Goal: Task Accomplishment & Management: Use online tool/utility

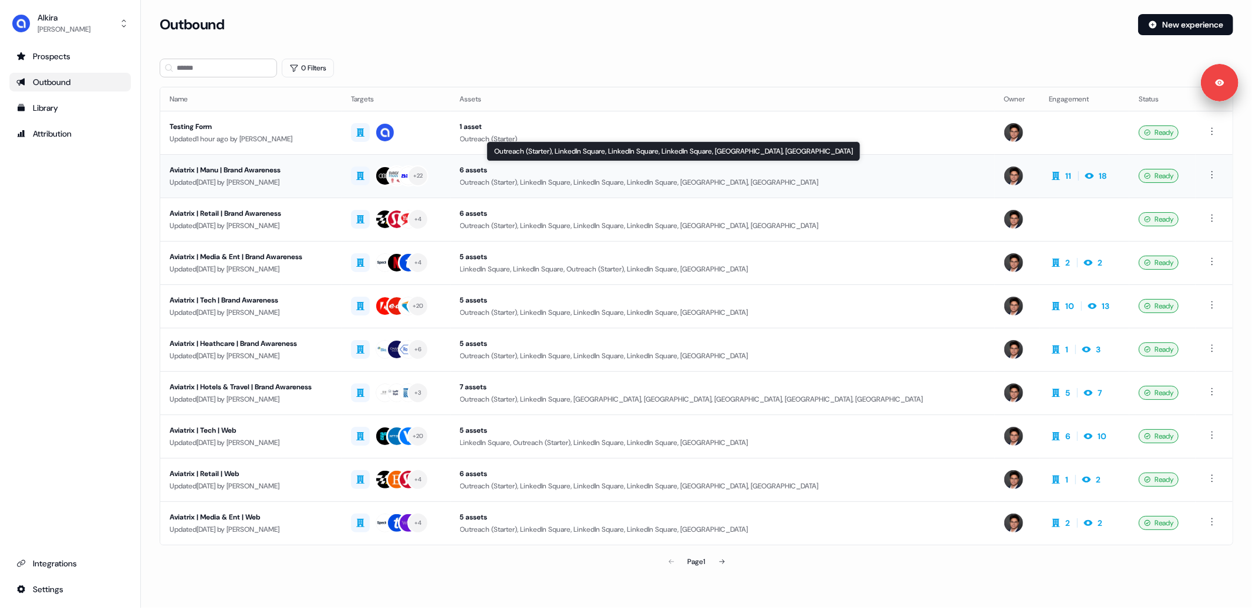
click at [646, 177] on div "Outreach (Starter), LinkedIn Square, LinkedIn Square, LinkedIn Square, [GEOGRAP…" at bounding box center [722, 183] width 525 height 12
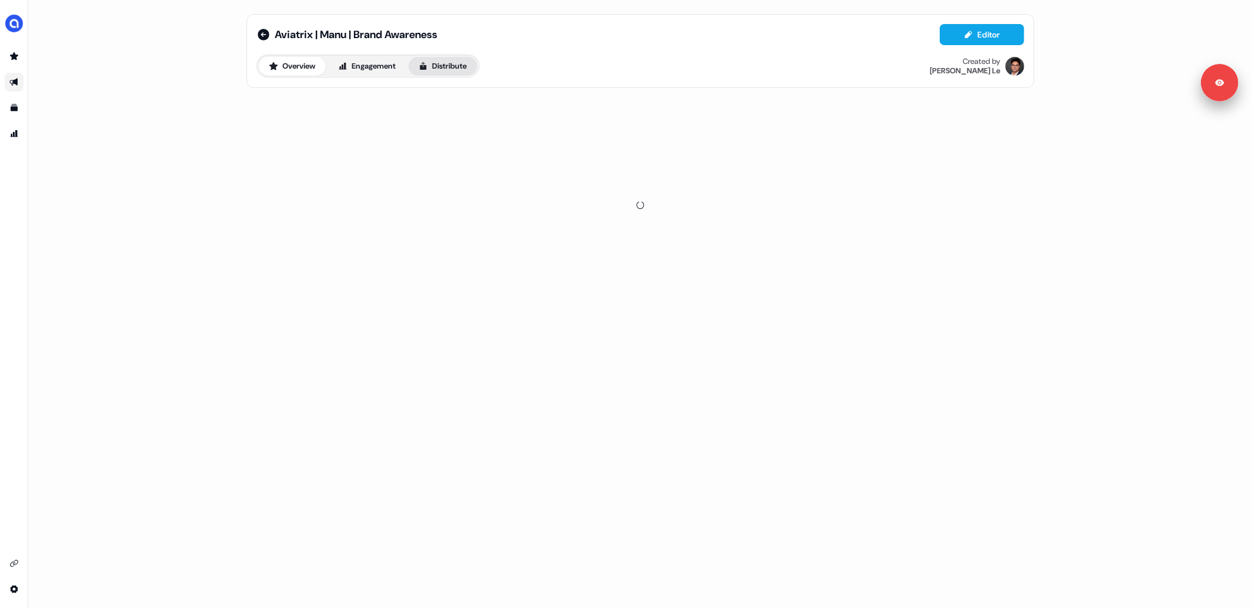
click at [448, 66] on button "Distribute" at bounding box center [442, 66] width 69 height 19
click at [368, 103] on span "LinkedIn Ads" at bounding box center [368, 106] width 38 height 12
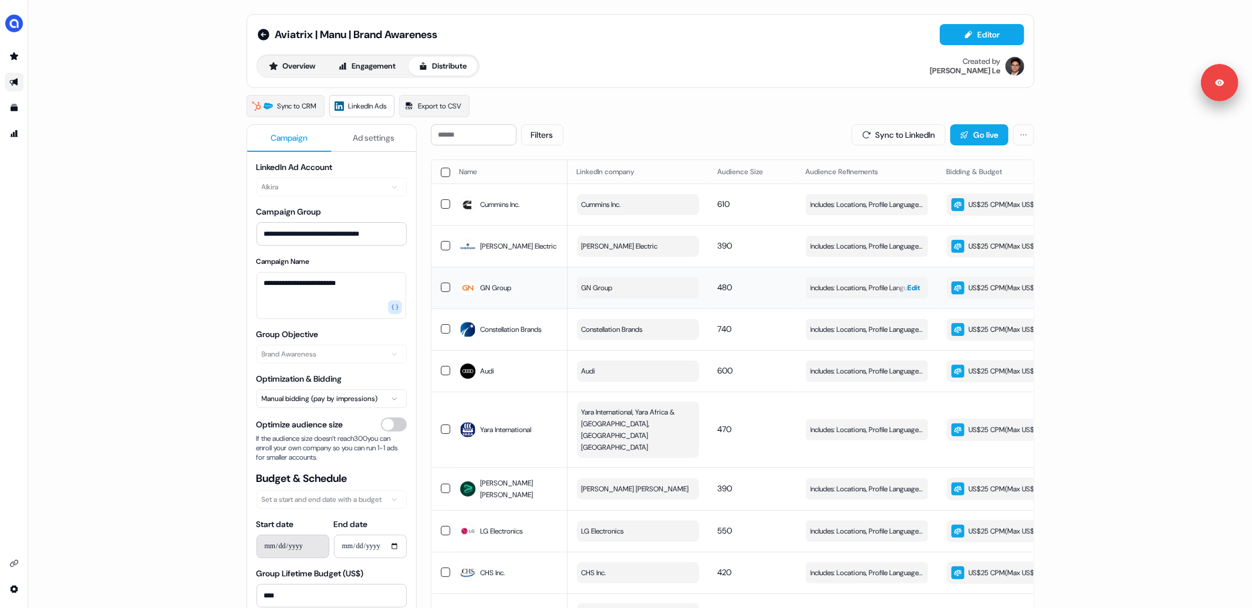
click at [908, 294] on span "Edit" at bounding box center [914, 288] width 13 height 12
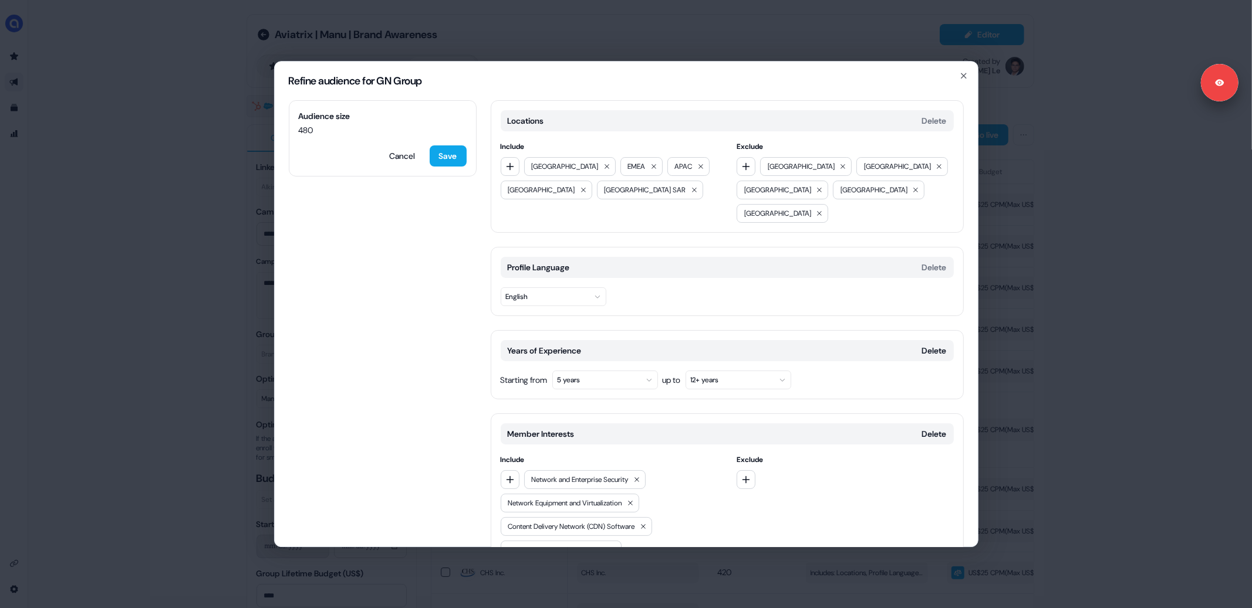
click at [1139, 320] on div "Refine audience for GN Group Audience size 480 Cancel Save Locations Delete Inc…" at bounding box center [626, 304] width 1252 height 608
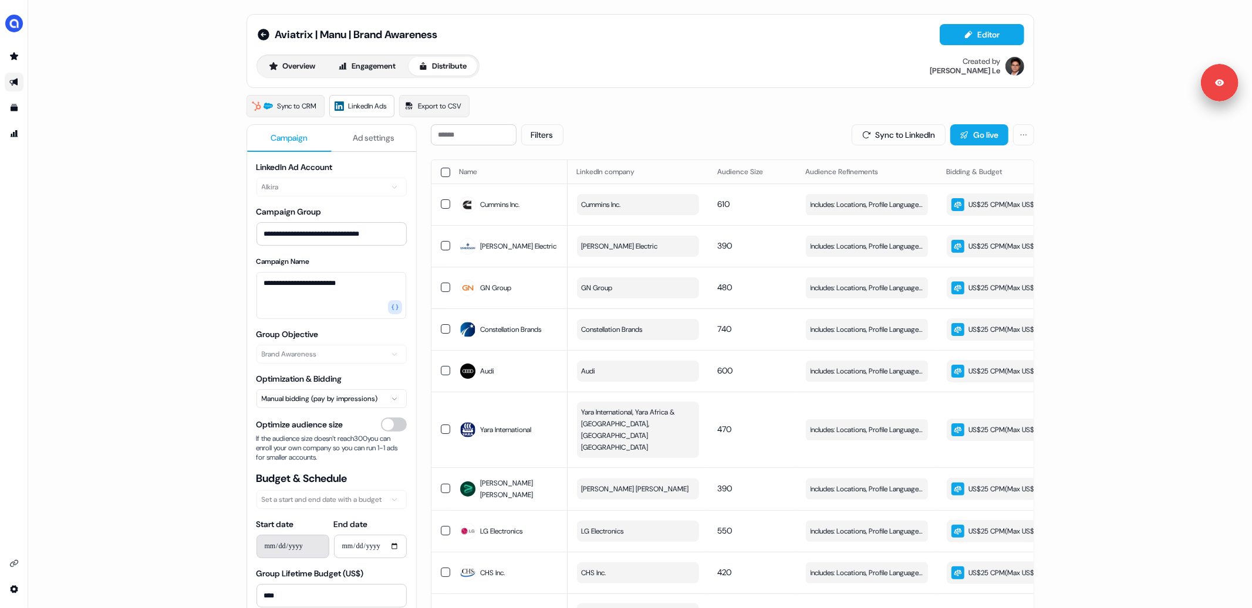
click at [192, 229] on div "**********" at bounding box center [639, 304] width 1223 height 608
click at [740, 129] on div "Filters Sync to LinkedIn Go live" at bounding box center [732, 134] width 603 height 21
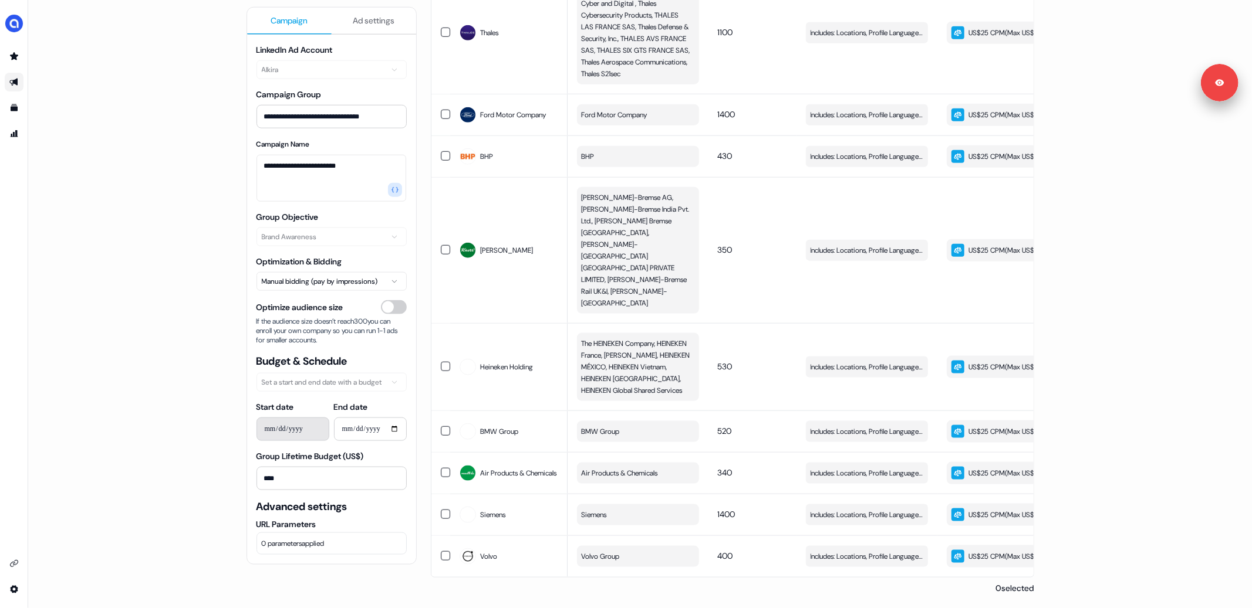
scroll to position [1233, 0]
click at [910, 551] on span "Edit" at bounding box center [914, 557] width 13 height 12
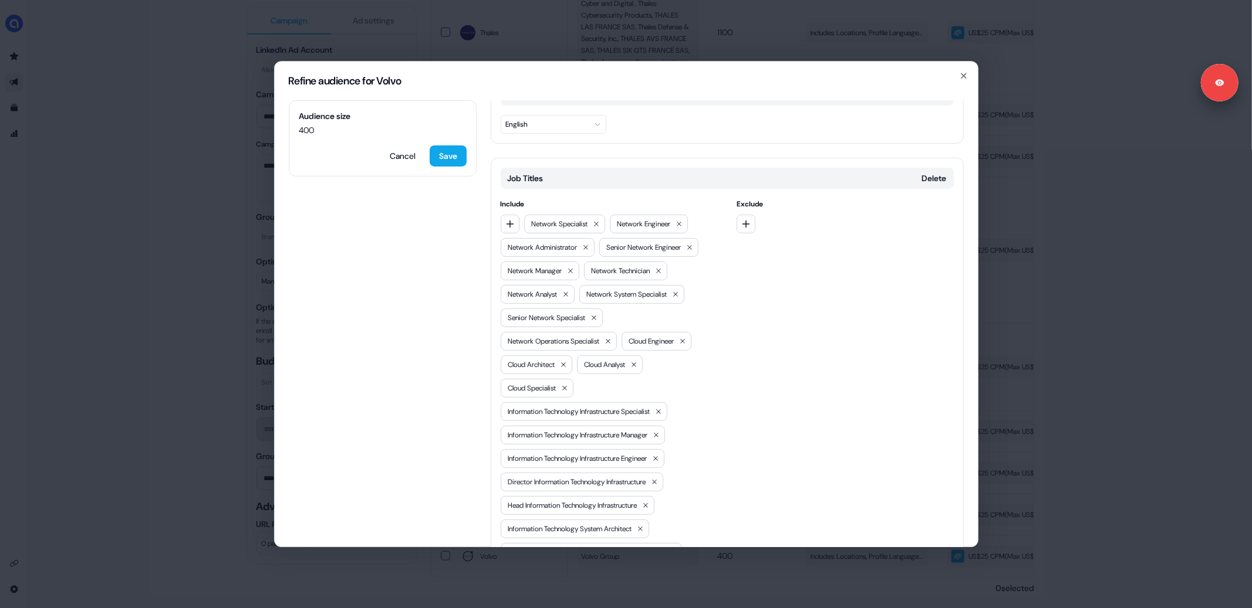
scroll to position [162, 0]
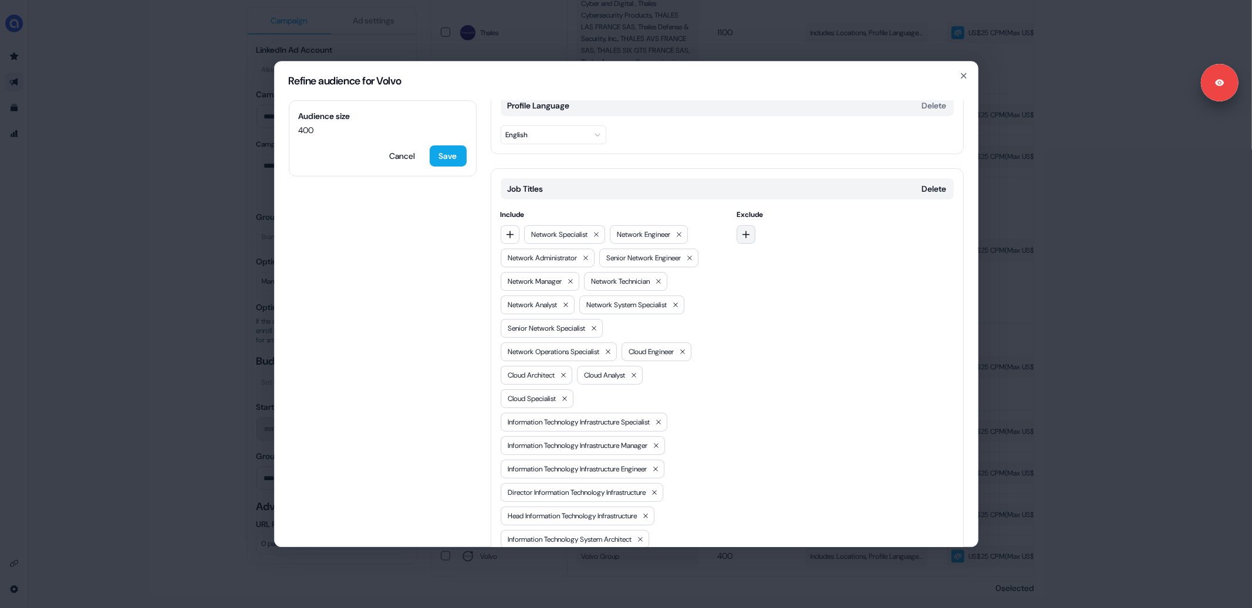
click at [741, 230] on icon "button" at bounding box center [745, 234] width 9 height 9
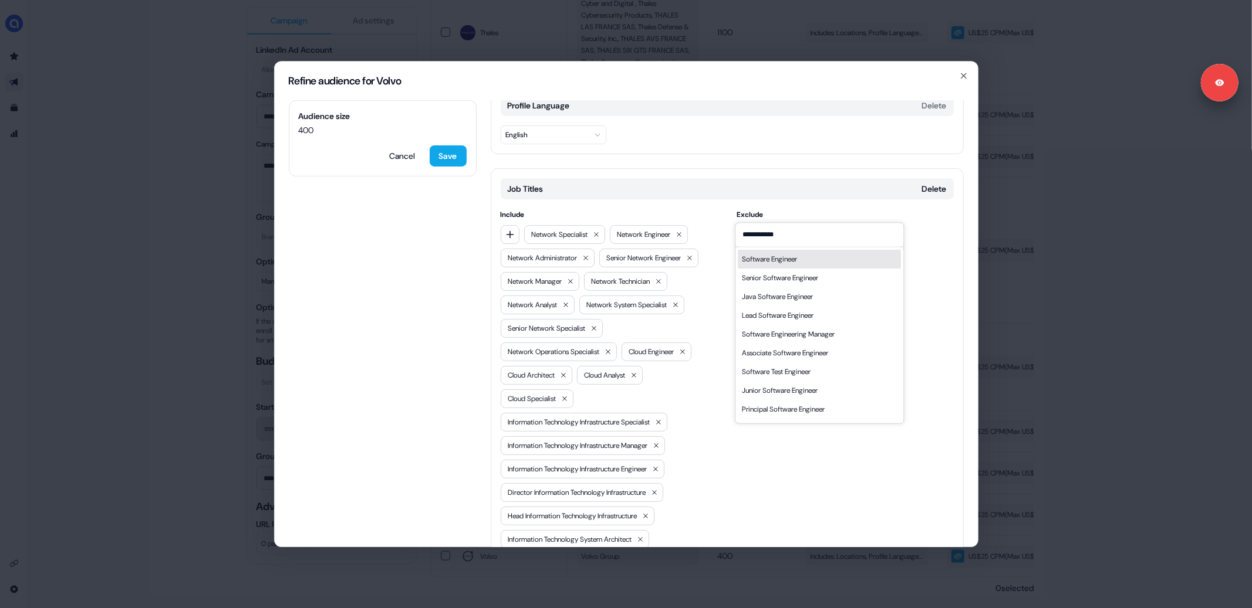
type input "**********"
click at [791, 262] on div "Software Engineer" at bounding box center [769, 259] width 55 height 12
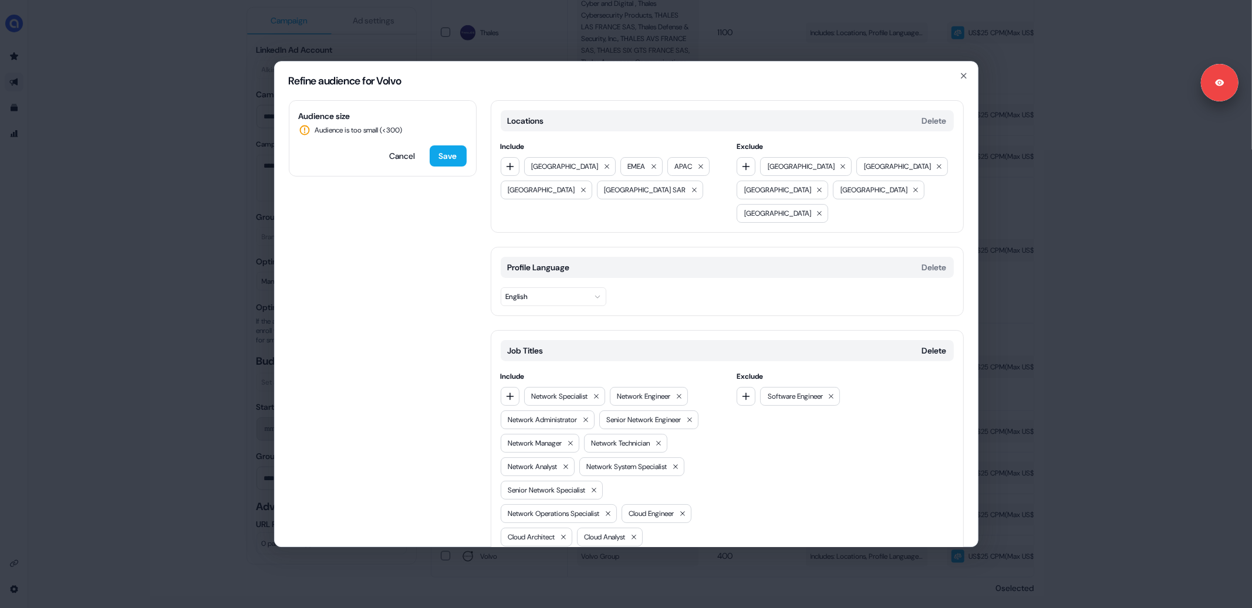
scroll to position [197, 0]
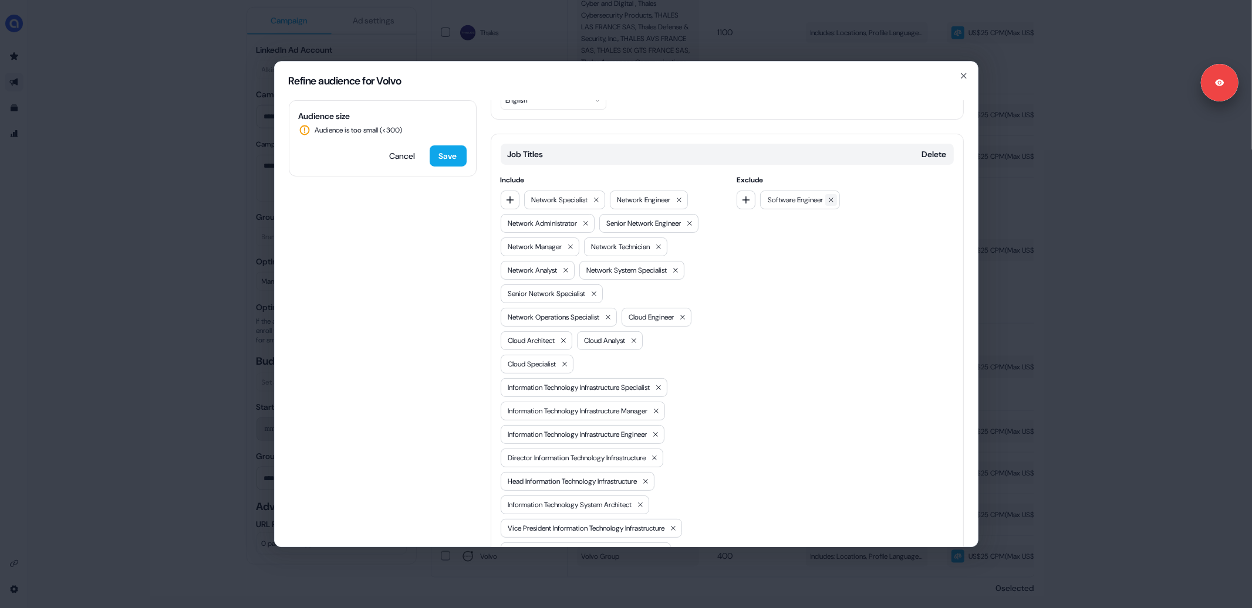
click at [834, 197] on icon at bounding box center [830, 200] width 7 height 7
click at [182, 266] on div "Refine audience for Volvo Audience size 400 Cancel Save Locations Delete Includ…" at bounding box center [626, 304] width 1252 height 608
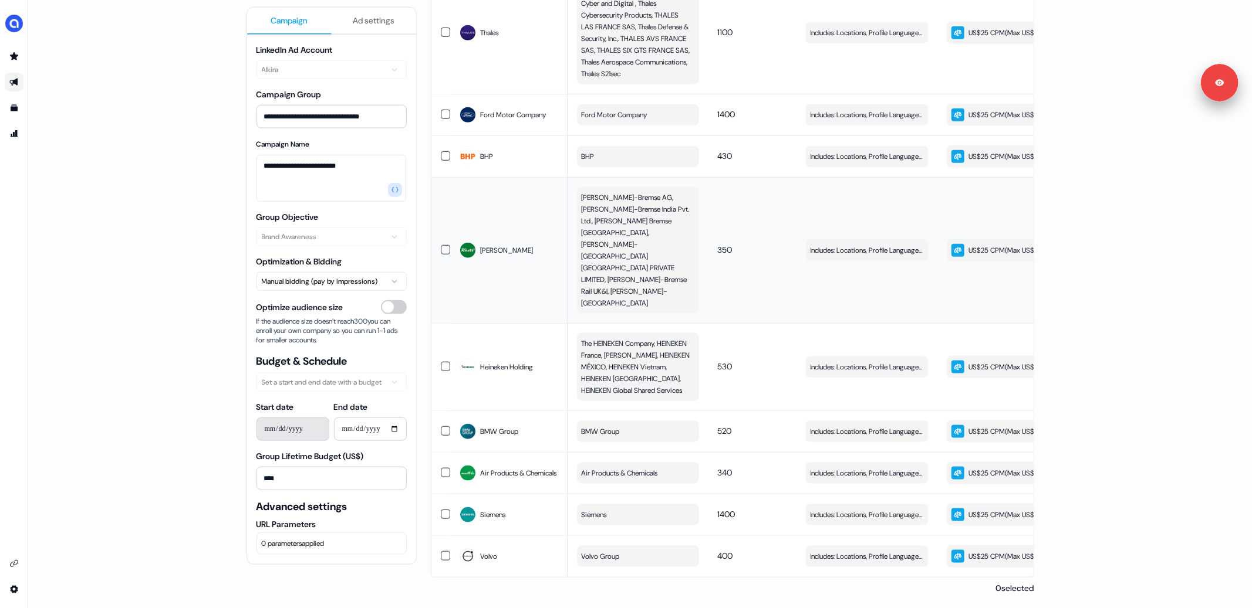
click at [587, 219] on span "[PERSON_NAME]-Bremse AG, [PERSON_NAME]-Bremse India Pvt. Ltd., [PERSON_NAME] Br…" at bounding box center [636, 250] width 110 height 117
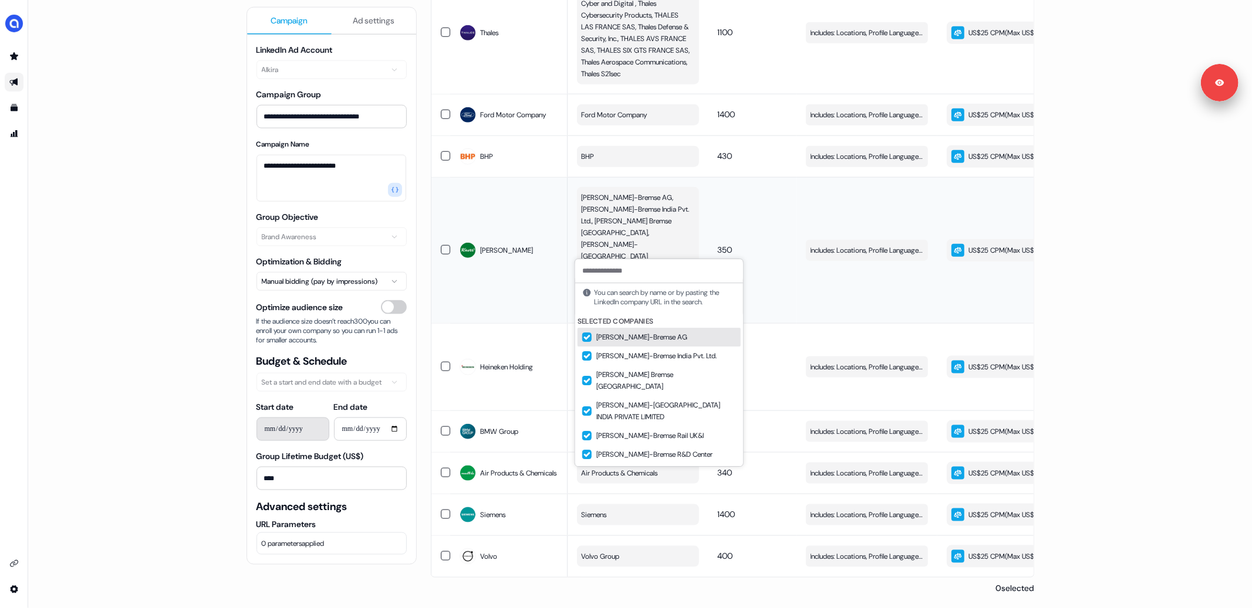
click at [539, 240] on div "[PERSON_NAME]" at bounding box center [508, 250] width 99 height 21
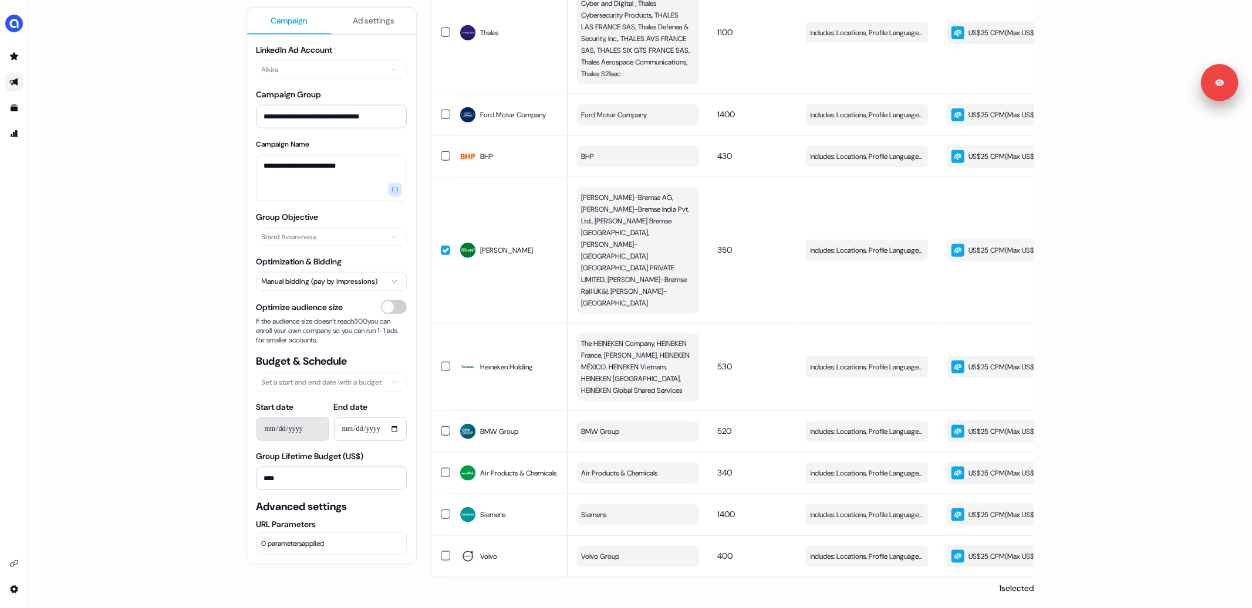
click at [1064, 309] on div "**********" at bounding box center [639, 304] width 1223 height 608
click at [445, 246] on button "button" at bounding box center [445, 250] width 9 height 9
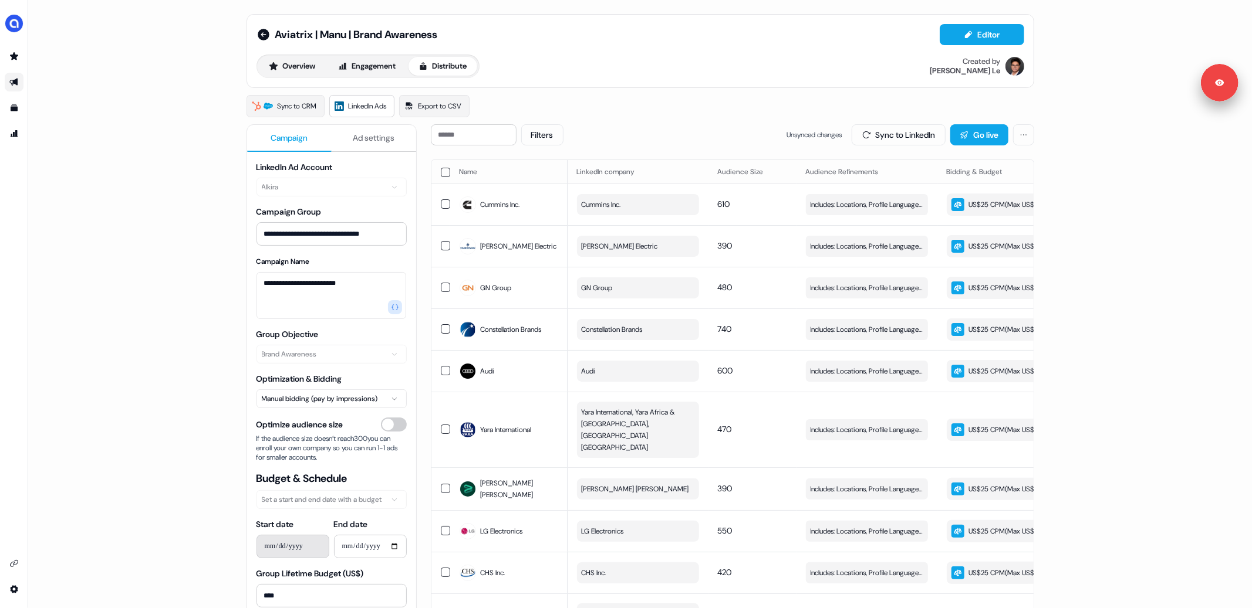
scroll to position [19, 0]
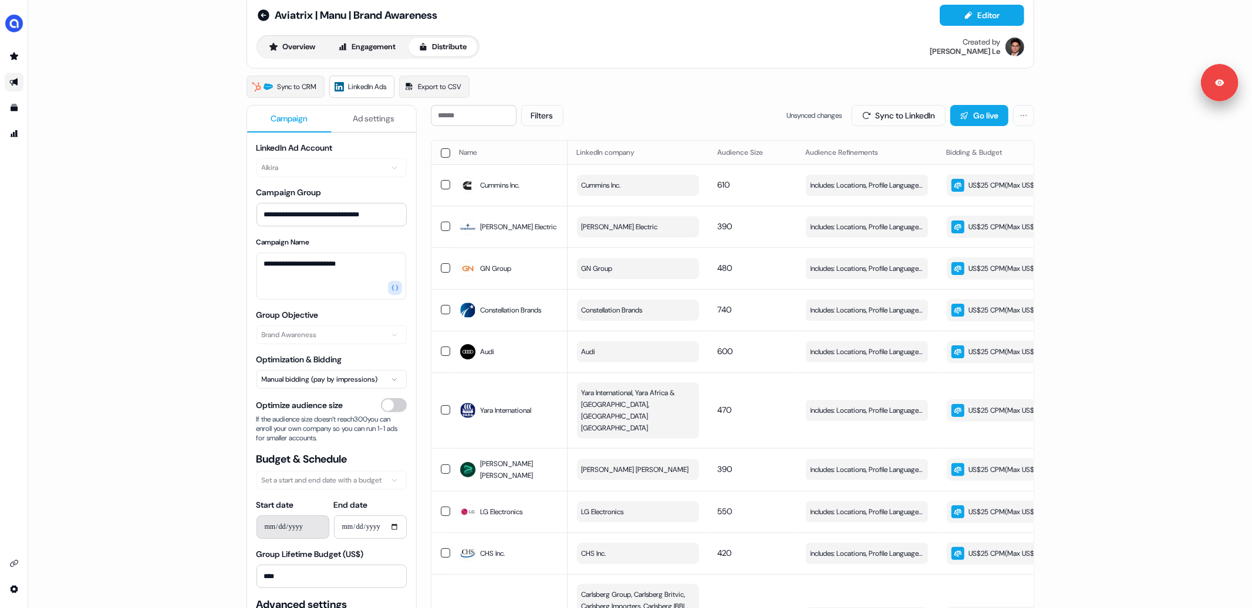
click at [666, 110] on div "Filters Unsynced changes Sync to LinkedIn Go live" at bounding box center [732, 115] width 603 height 21
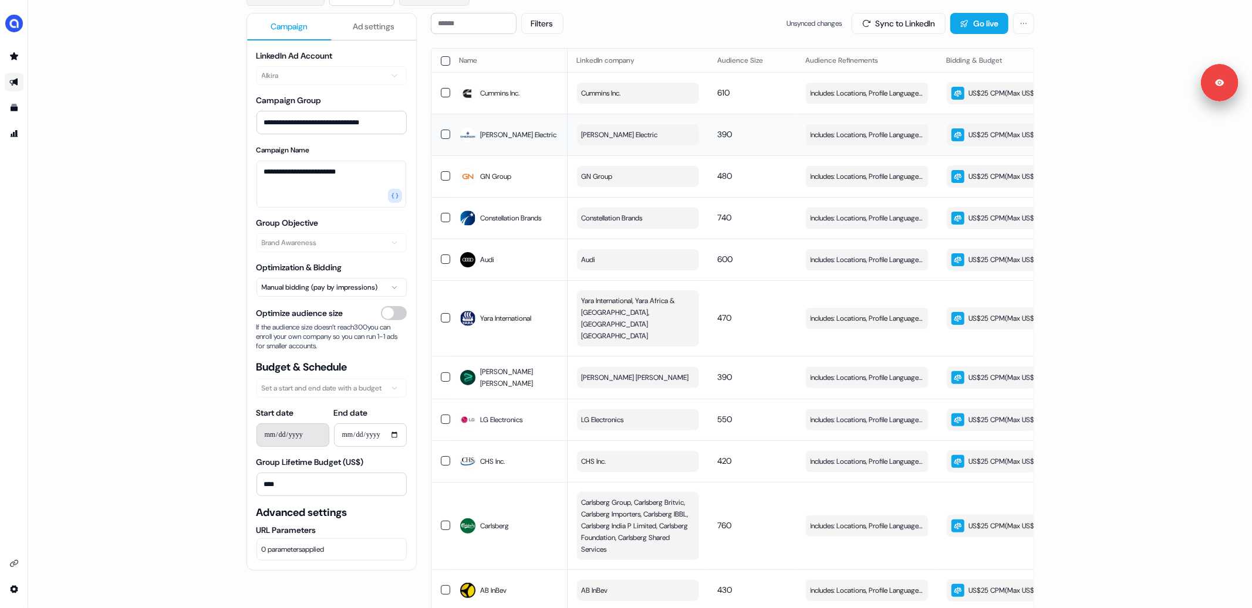
scroll to position [143, 0]
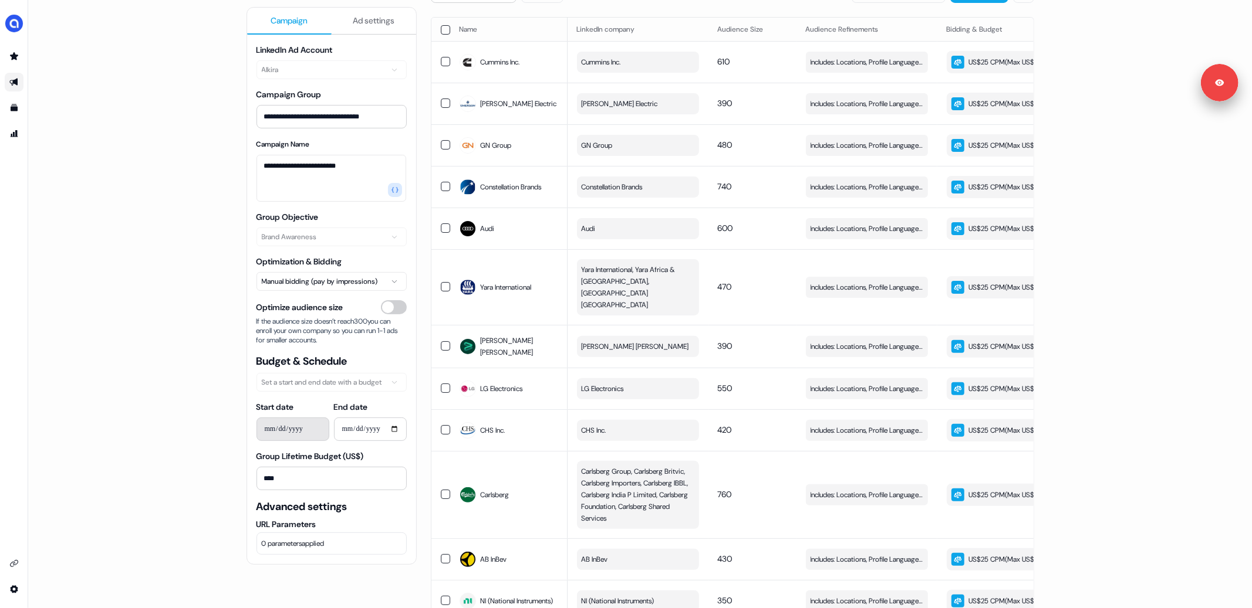
click at [170, 75] on div "**********" at bounding box center [639, 304] width 1223 height 608
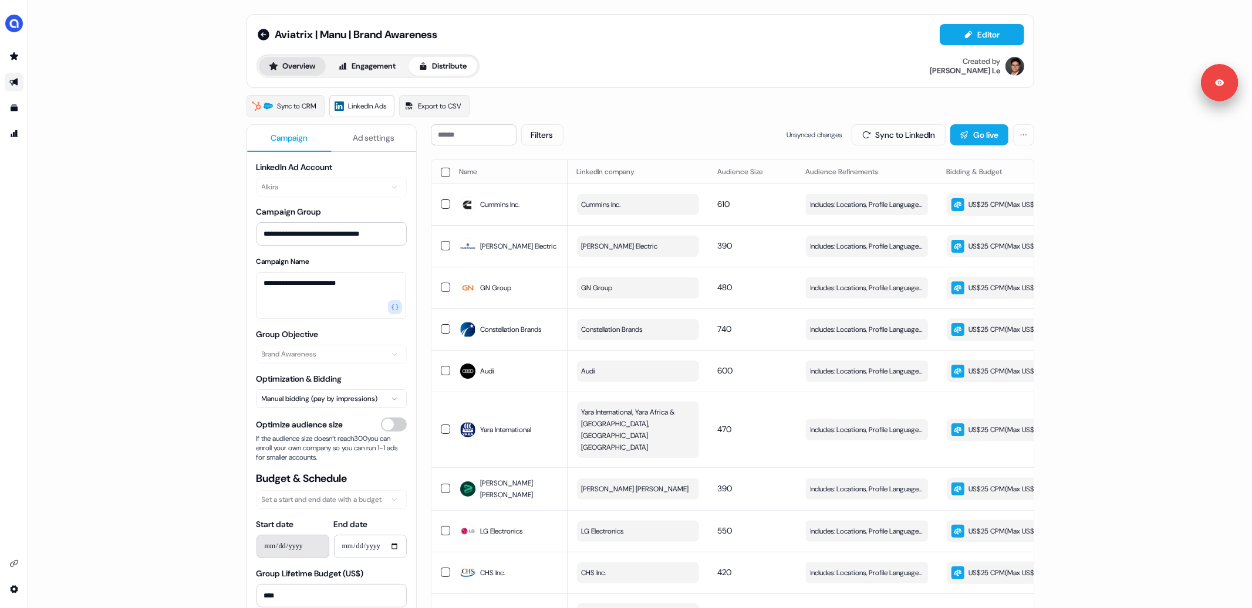
click at [296, 70] on button "Overview" at bounding box center [292, 66] width 67 height 19
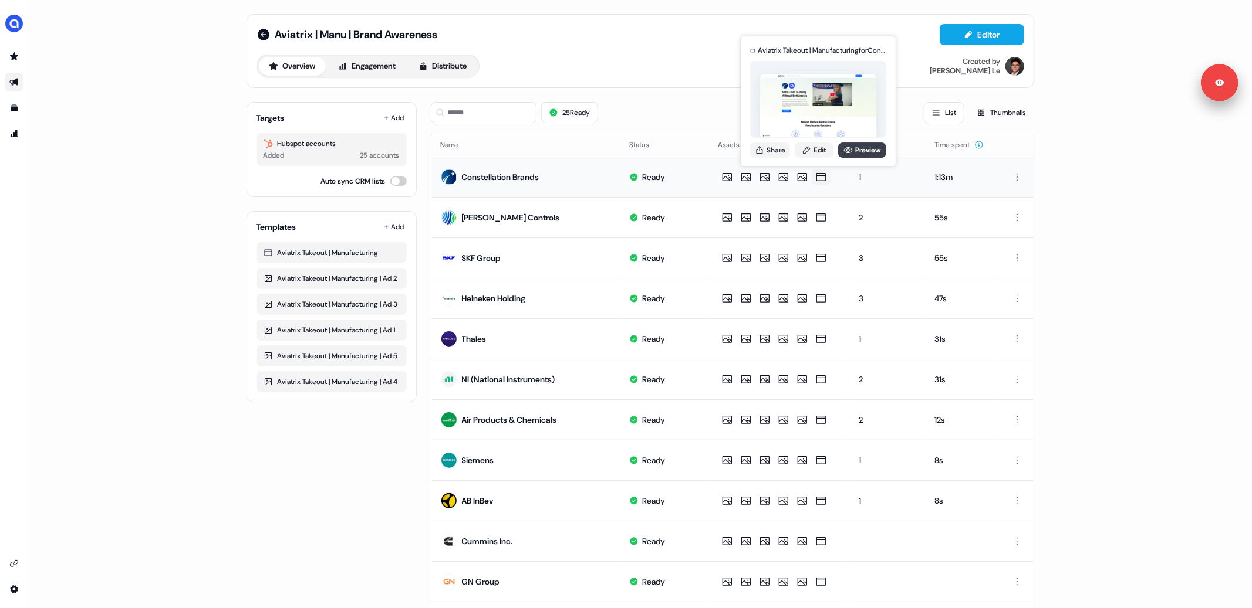
click at [851, 156] on link "Preview" at bounding box center [862, 150] width 48 height 15
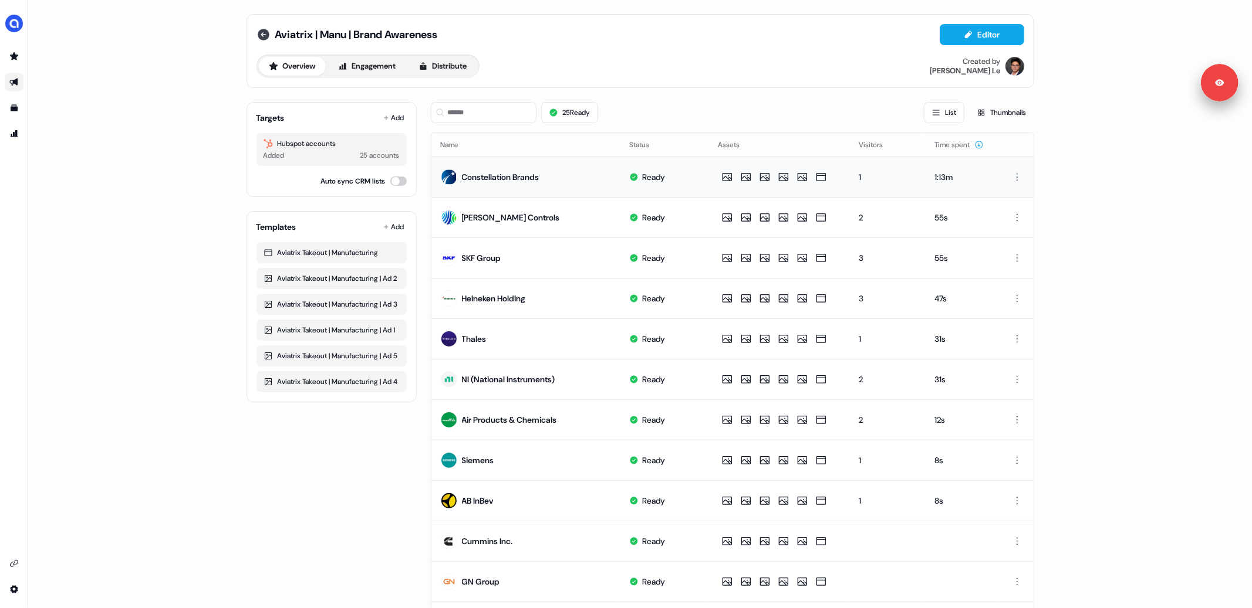
click at [261, 35] on icon at bounding box center [264, 35] width 12 height 12
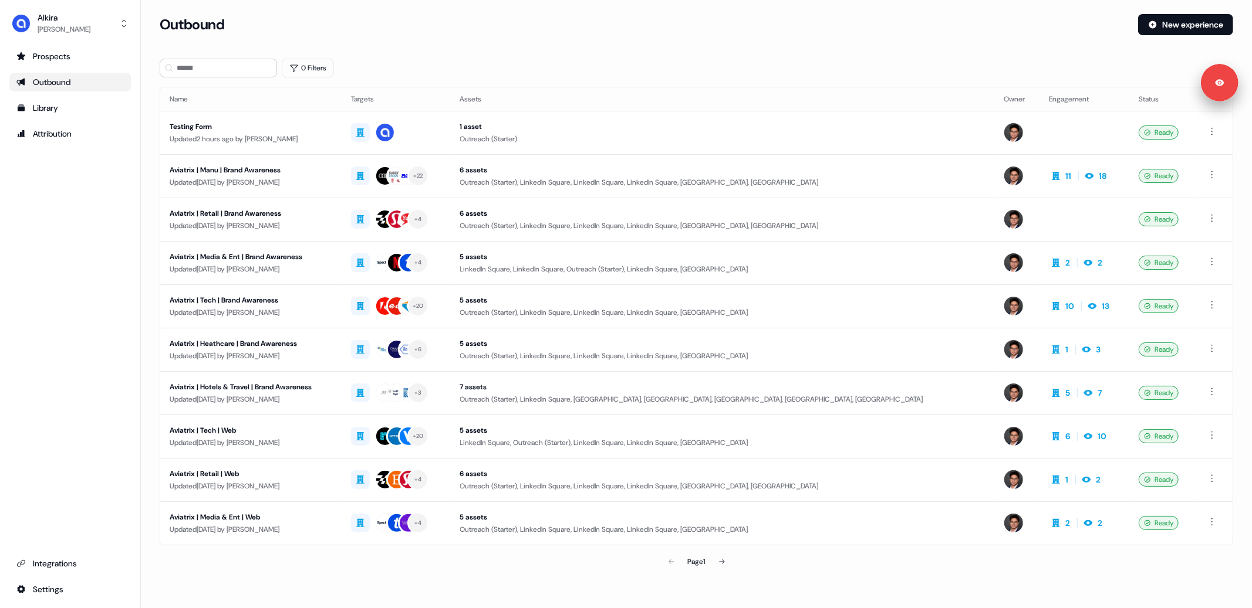
click at [783, 73] on div "0 Filters" at bounding box center [696, 68] width 1073 height 19
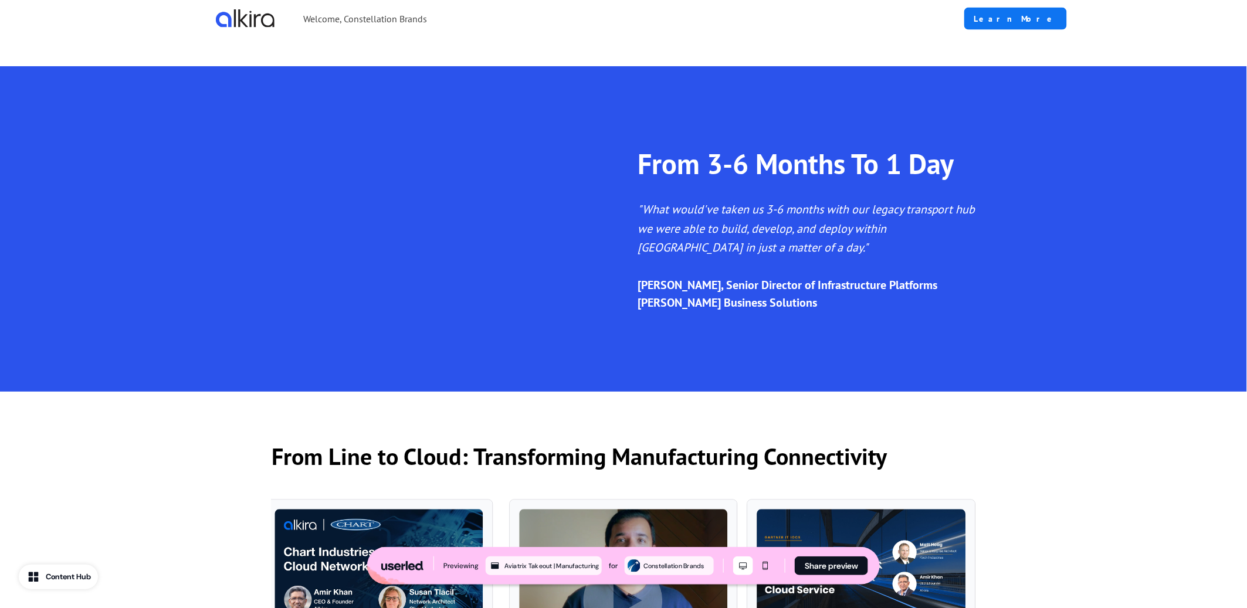
scroll to position [1507, 0]
